Goal: Task Accomplishment & Management: Manage account settings

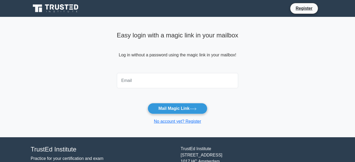
click at [183, 79] on input "email" at bounding box center [178, 80] width 122 height 15
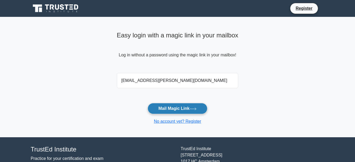
type input "[EMAIL_ADDRESS][PERSON_NAME][DOMAIN_NAME]"
click at [169, 113] on button "Mail Magic Link" at bounding box center [178, 108] width 60 height 11
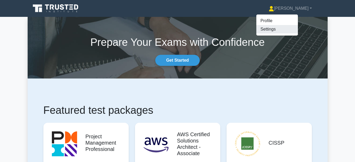
click at [284, 30] on link "Settings" at bounding box center [278, 29] width 42 height 8
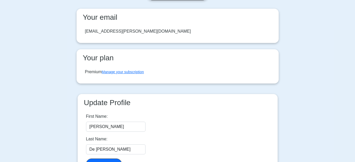
scroll to position [27, 0]
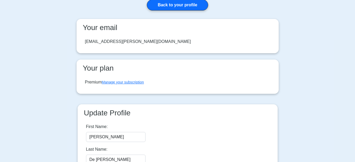
click at [125, 79] on div "Premium Manage your subscription" at bounding box center [114, 82] width 59 height 6
click at [124, 81] on link "Manage your subscription" at bounding box center [123, 82] width 42 height 4
